Goal: Ask a question

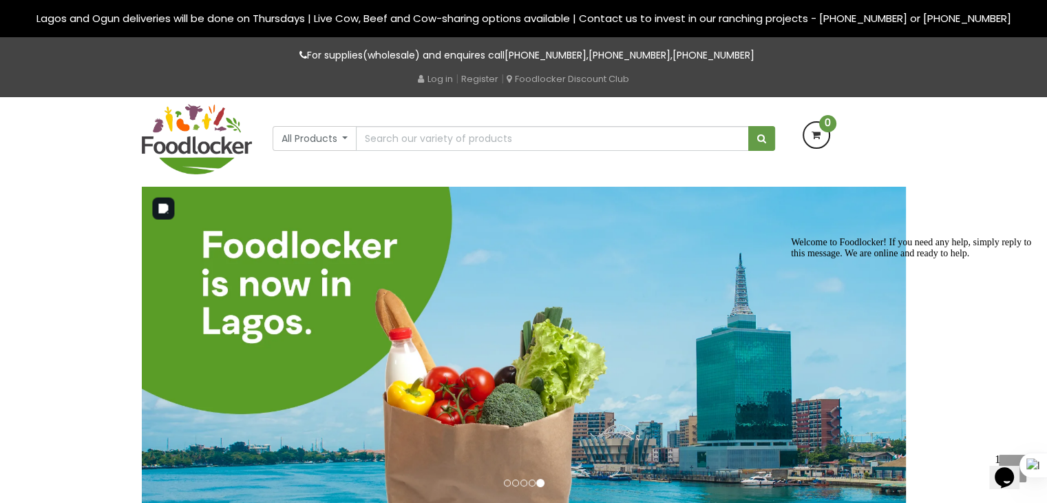
click at [938, 259] on div "Welcome to Foodlocker! If you need any help, simply reply to this message. We a…" at bounding box center [915, 248] width 248 height 22
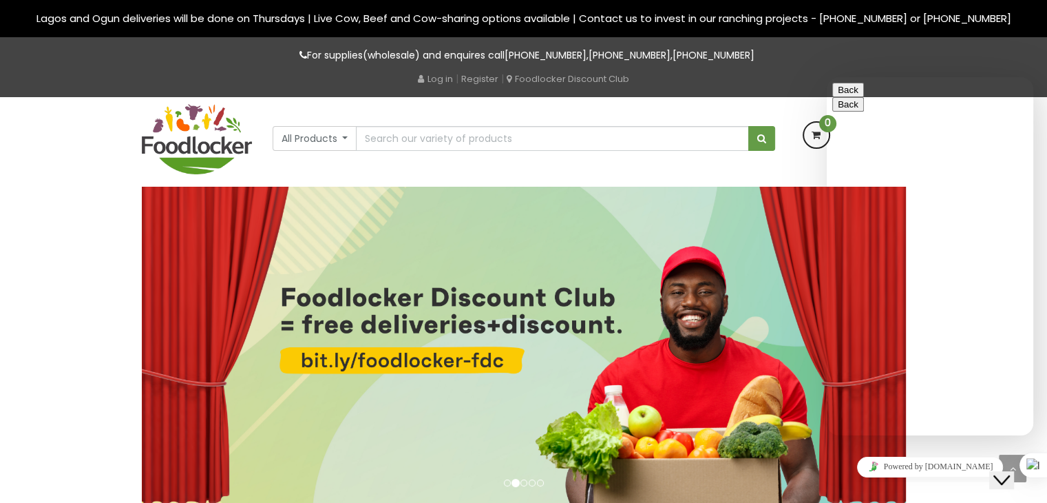
type input "243834686358"
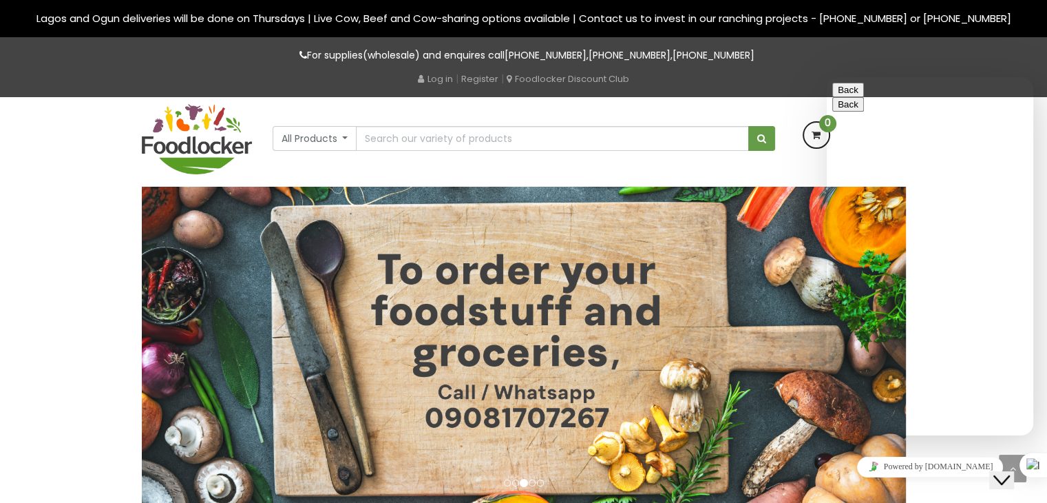
type input "[PERSON_NAME]"
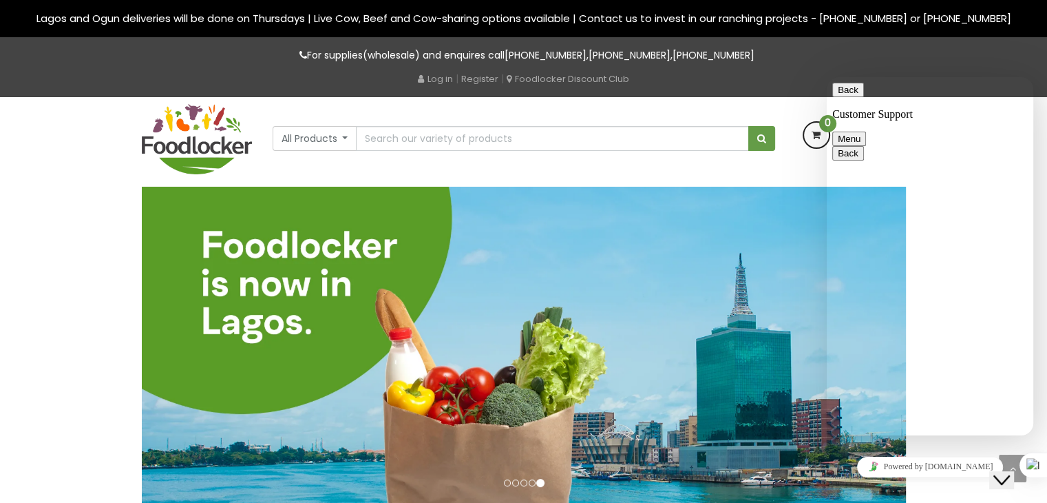
type textarea "Good afternoon"
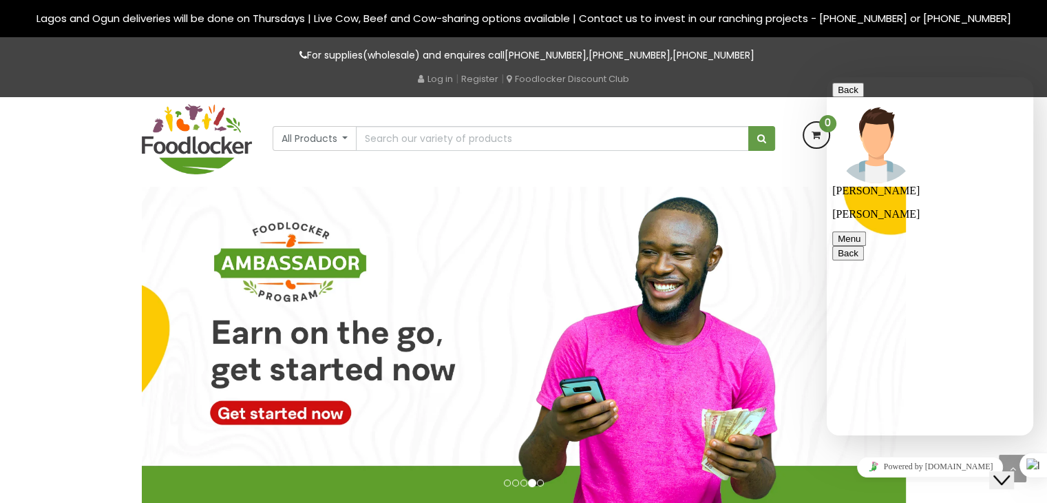
scroll to position [36, 0]
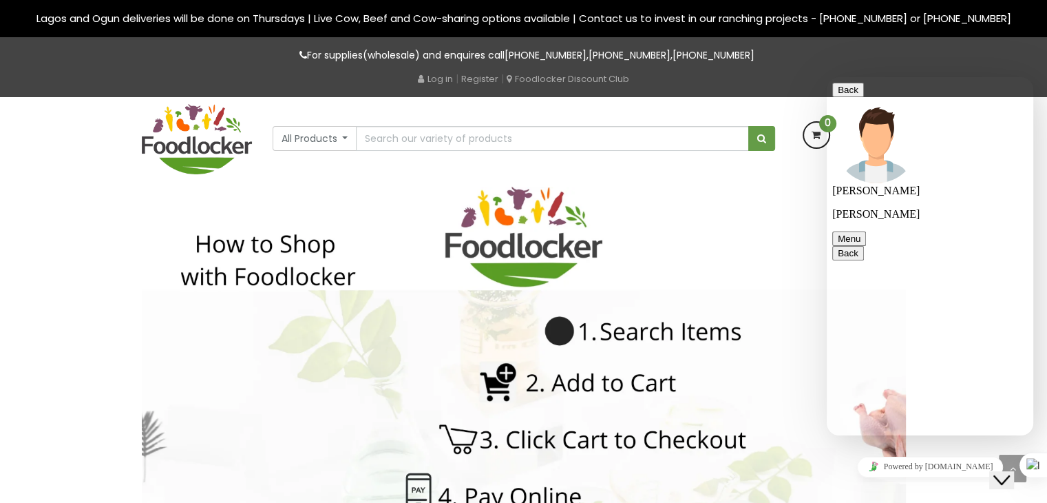
type textarea "Do you have Nigerian beans, [PERSON_NAME] and yam in [GEOGRAPHIC_DATA]?"
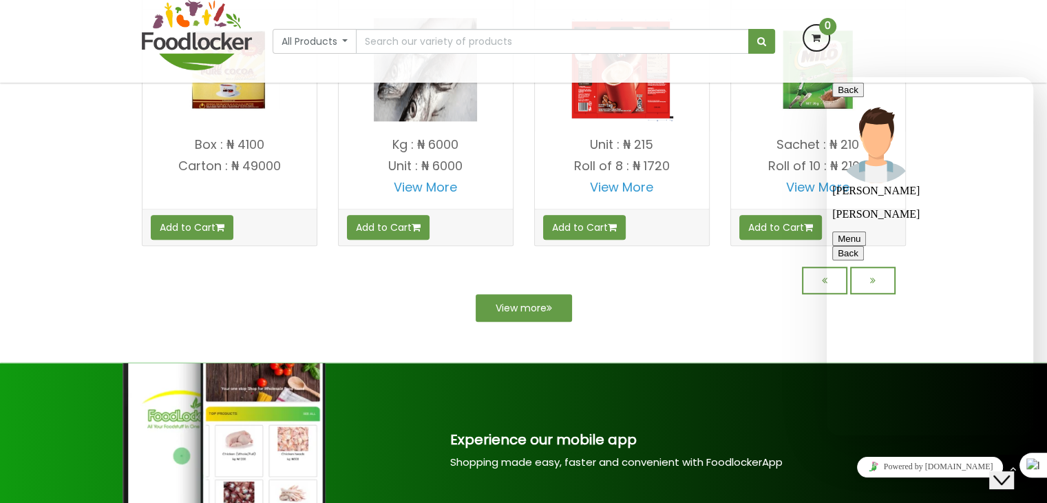
scroll to position [166, 0]
type textarea "Okay thanks"
drag, startPoint x: 667, startPoint y: 333, endPoint x: 653, endPoint y: 337, distance: 14.9
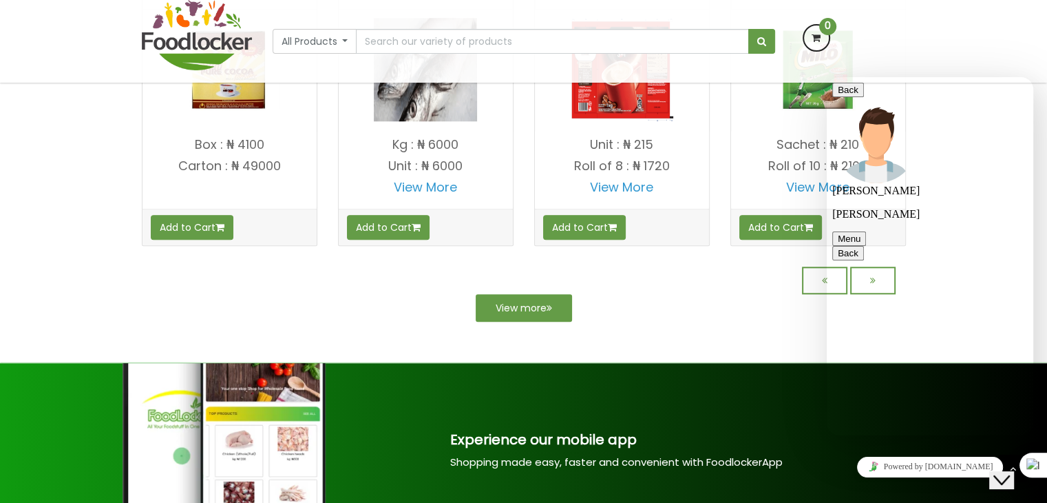
click at [668, 333] on div "Lagos and Ogun deliveries will be done on Thursdays | Live Cow, Beef and Cow-sh…" at bounding box center [523, 398] width 1047 height 3274
click at [521, 322] on link "View more" at bounding box center [524, 308] width 96 height 28
